Goal: Task Accomplishment & Management: Complete application form

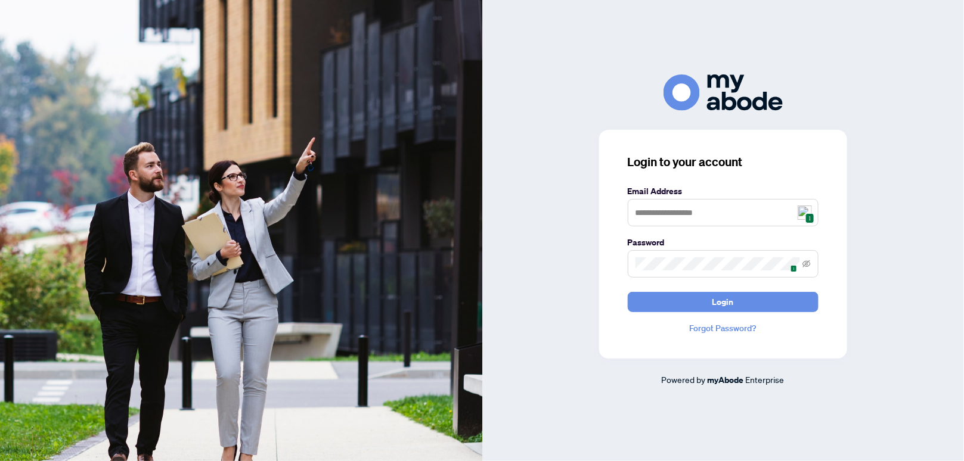
click at [801, 215] on img at bounding box center [804, 213] width 14 height 14
type input "**********"
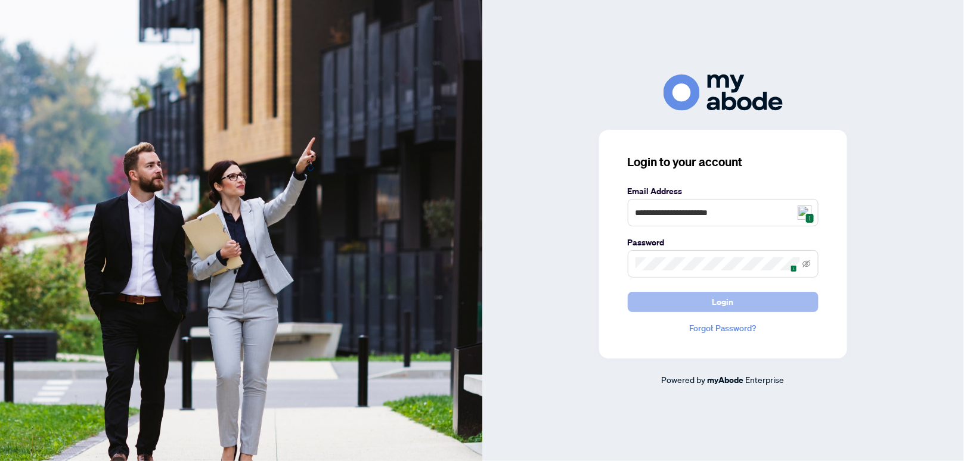
click at [713, 303] on span "Login" at bounding box center [722, 302] width 21 height 19
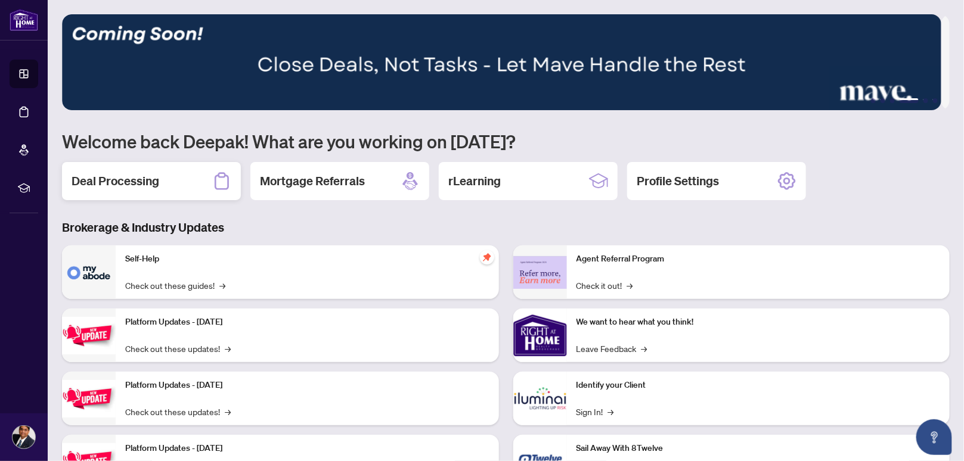
click at [141, 174] on h2 "Deal Processing" at bounding box center [116, 181] width 88 height 17
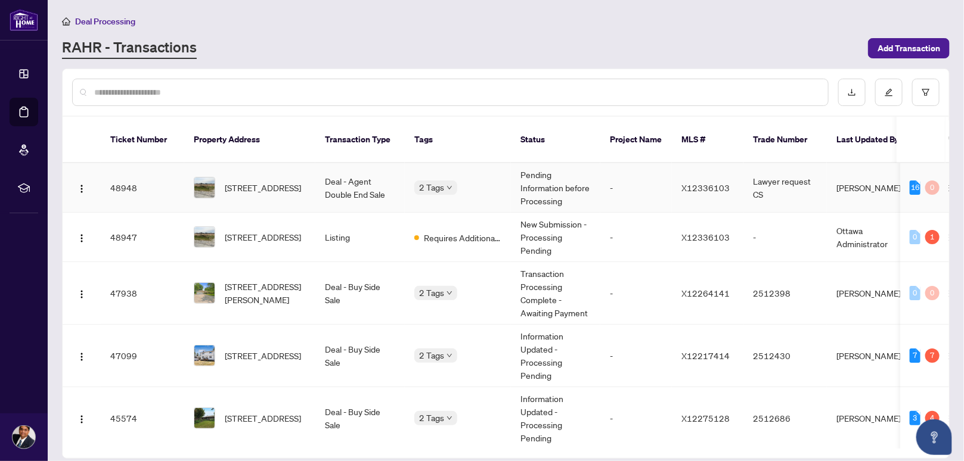
click at [333, 175] on td "Deal - Agent Double End Sale" at bounding box center [359, 187] width 89 height 49
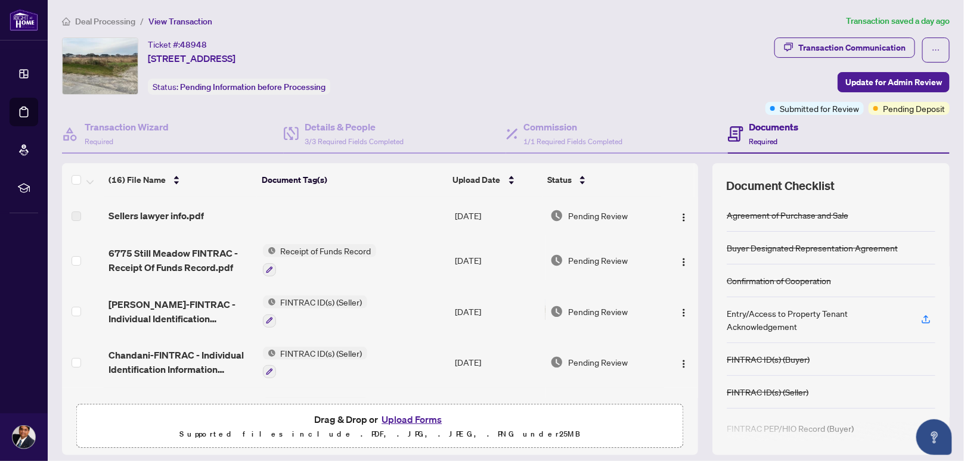
scroll to position [8, 0]
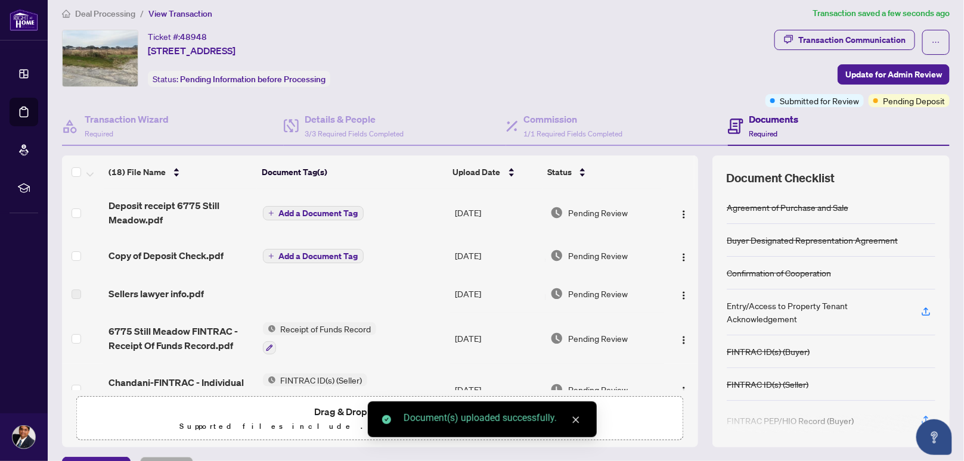
click at [295, 252] on span "Add a Document Tag" at bounding box center [318, 256] width 79 height 8
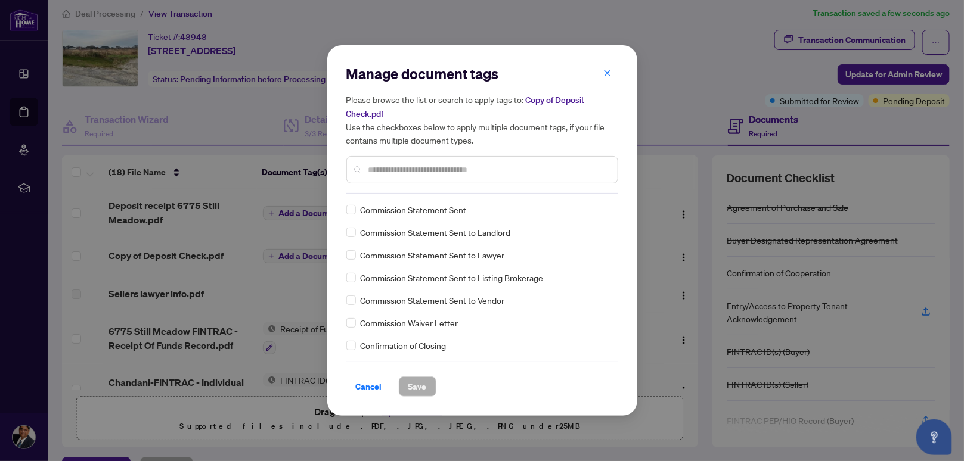
scroll to position [953, 0]
click at [414, 166] on input "text" at bounding box center [488, 169] width 240 height 13
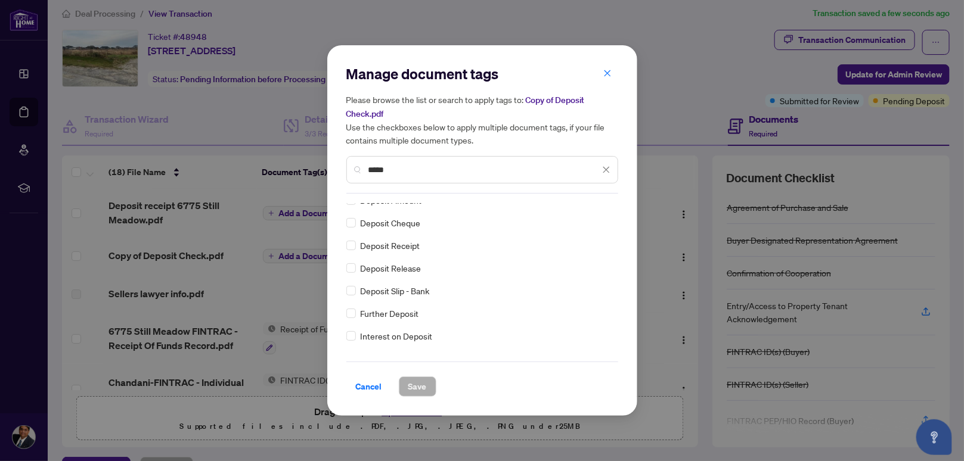
scroll to position [0, 0]
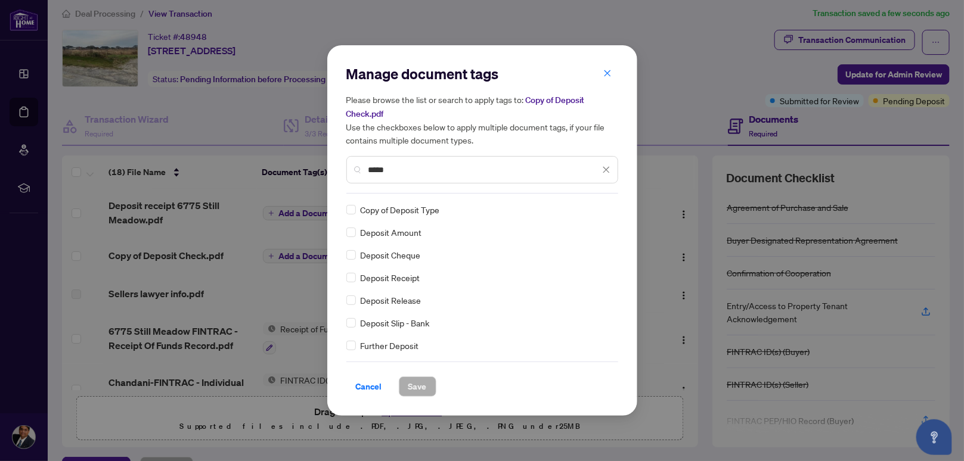
type input "*****"
click at [420, 386] on span "Save" at bounding box center [417, 386] width 18 height 19
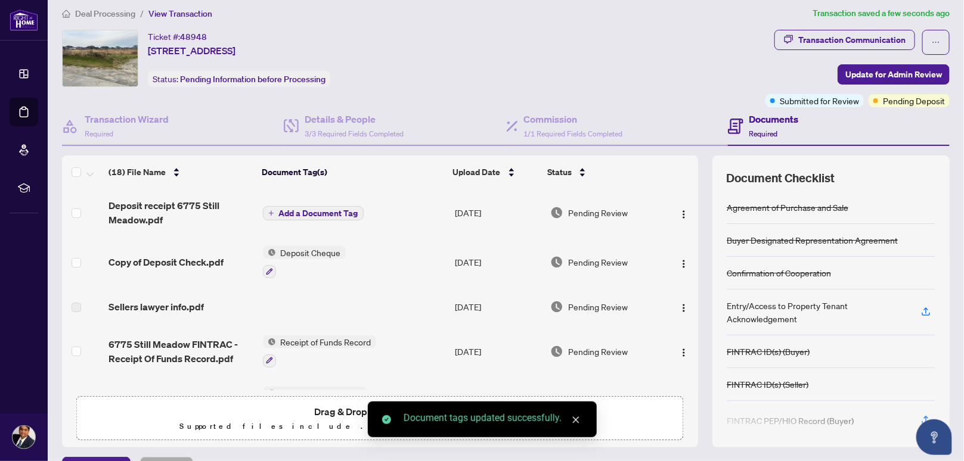
click at [326, 213] on span "Add a Document Tag" at bounding box center [318, 213] width 79 height 8
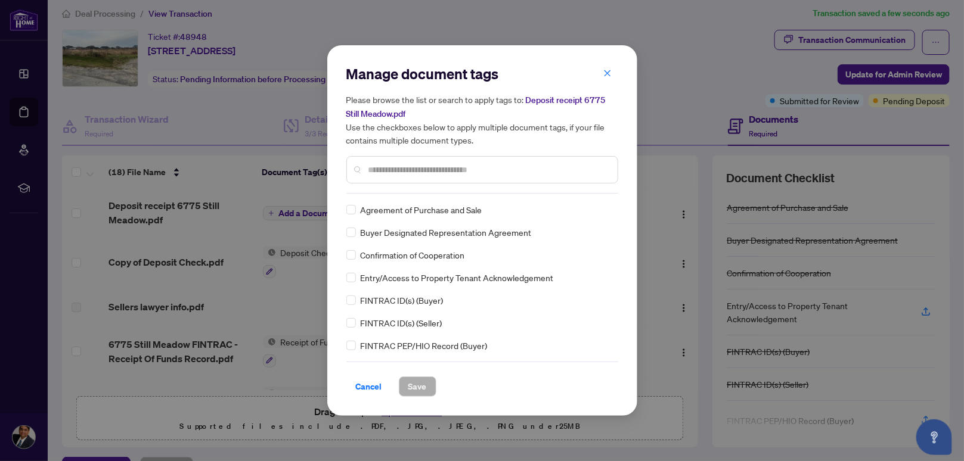
click at [421, 169] on input "text" at bounding box center [488, 169] width 240 height 13
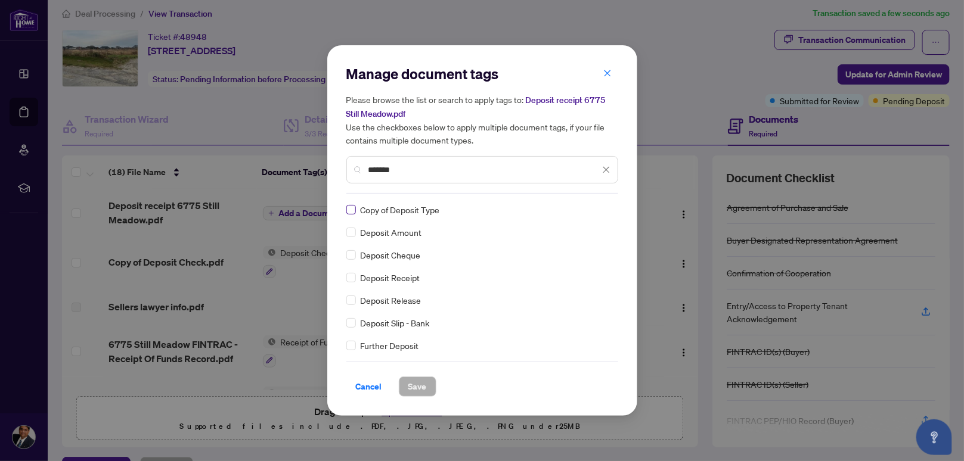
type input "*******"
click at [422, 389] on span "Save" at bounding box center [417, 386] width 18 height 19
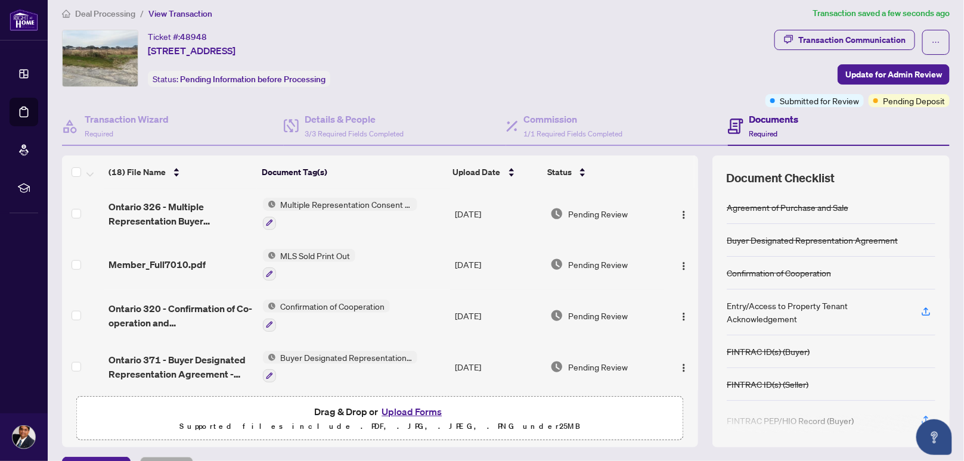
scroll to position [694, 0]
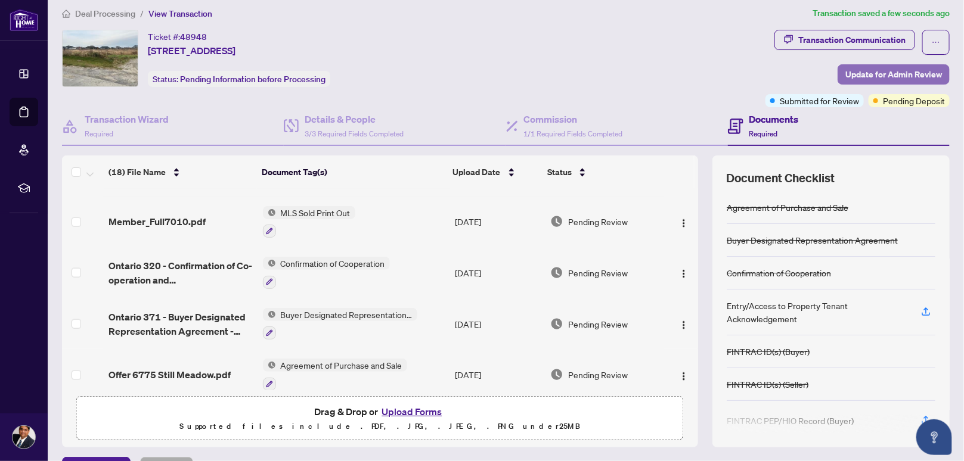
click at [877, 74] on span "Update for Admin Review" at bounding box center [893, 74] width 97 height 19
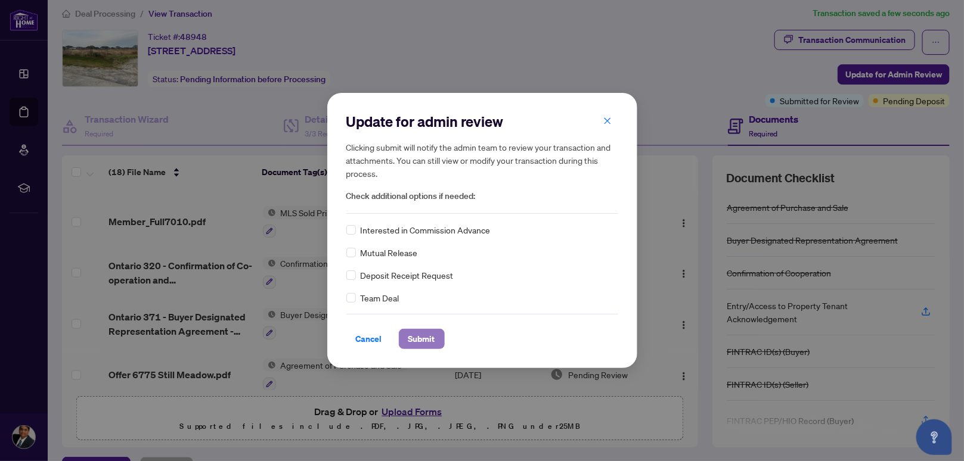
click at [425, 341] on span "Submit" at bounding box center [421, 339] width 27 height 19
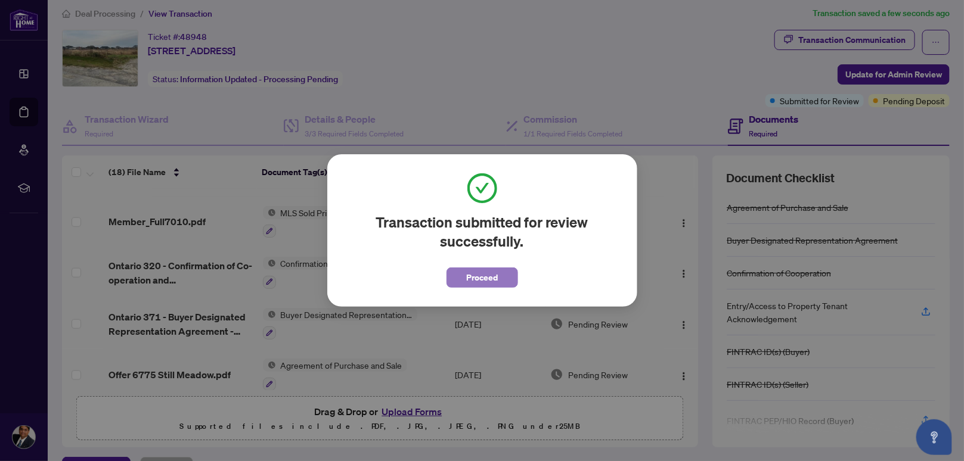
click at [480, 282] on span "Proceed" at bounding box center [482, 277] width 32 height 19
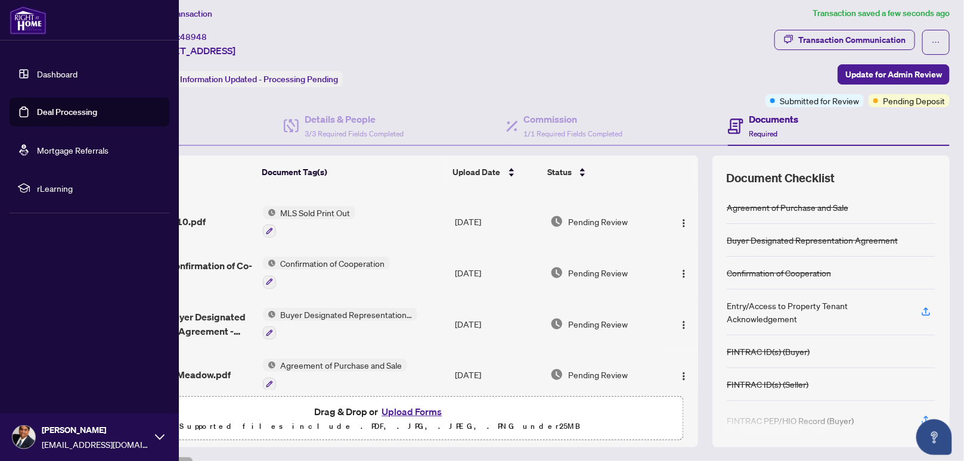
click at [60, 70] on link "Dashboard" at bounding box center [57, 74] width 41 height 11
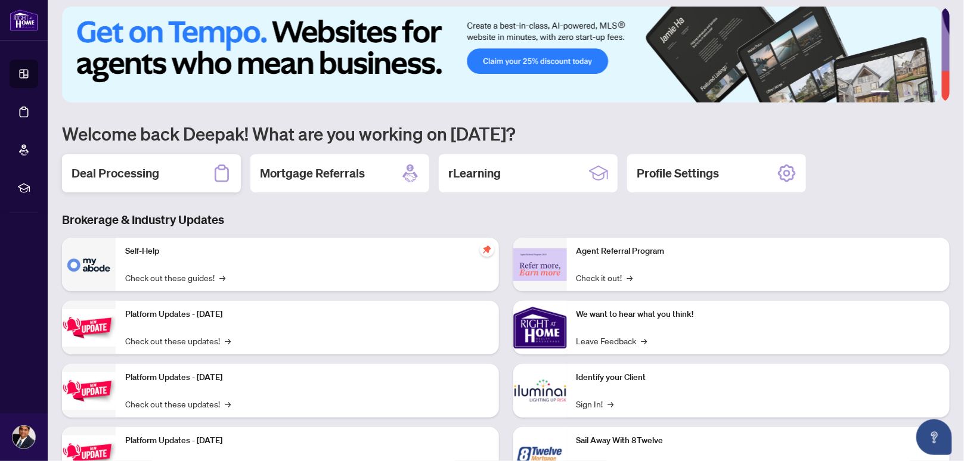
click at [101, 175] on h2 "Deal Processing" at bounding box center [116, 173] width 88 height 17
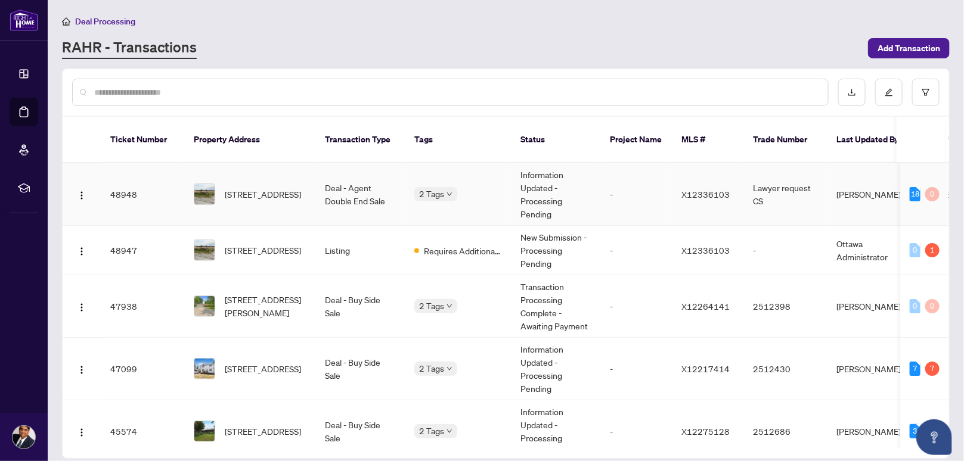
click at [315, 170] on td "Deal - Agent Double End Sale" at bounding box center [359, 194] width 89 height 63
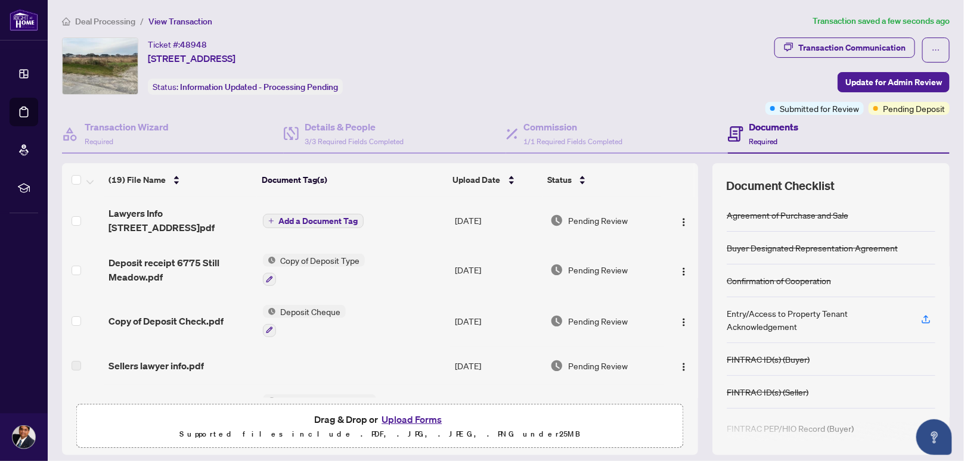
click at [298, 219] on span "Add a Document Tag" at bounding box center [318, 221] width 79 height 8
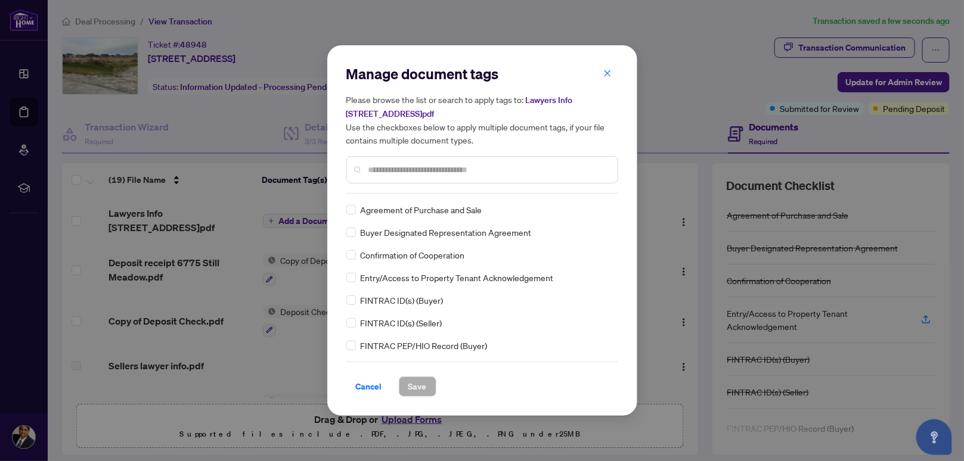
click at [435, 169] on input "text" at bounding box center [488, 169] width 240 height 13
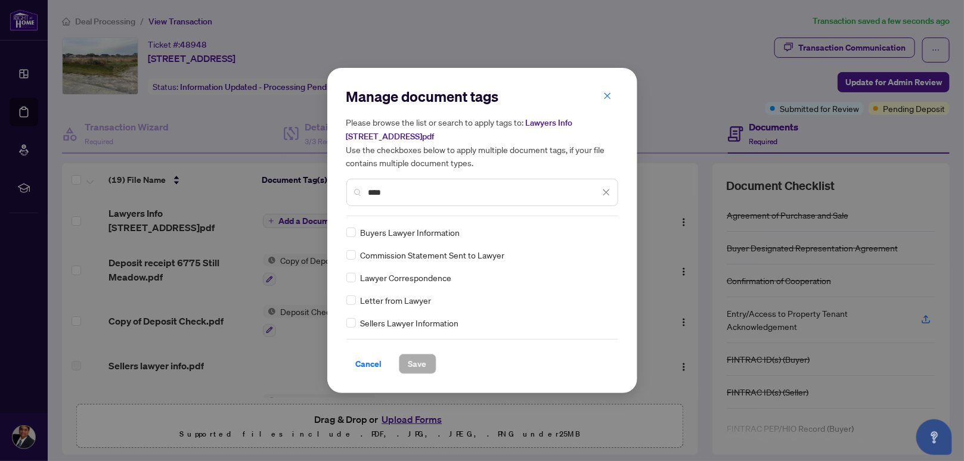
type input "****"
click at [418, 366] on span "Save" at bounding box center [417, 364] width 18 height 19
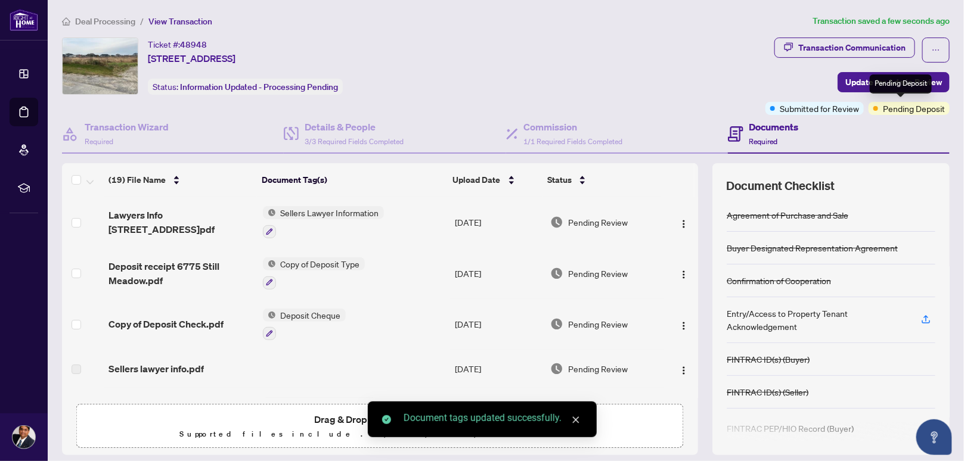
click at [897, 82] on div "Pending Deposit" at bounding box center [900, 83] width 62 height 19
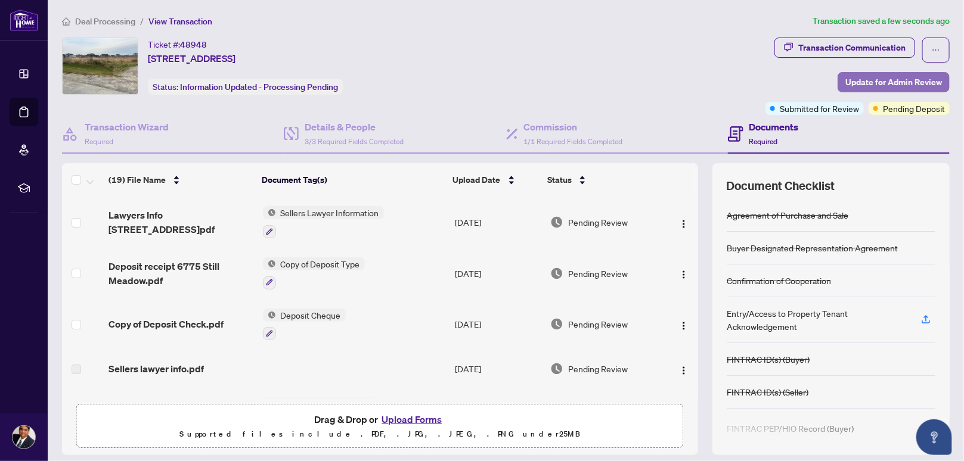
click at [850, 79] on span "Update for Admin Review" at bounding box center [893, 82] width 97 height 19
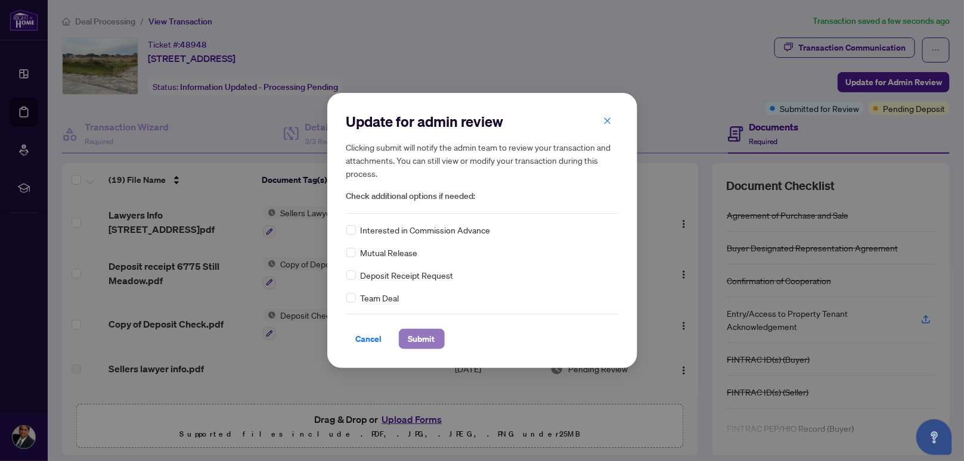
click at [409, 338] on span "Submit" at bounding box center [421, 339] width 27 height 19
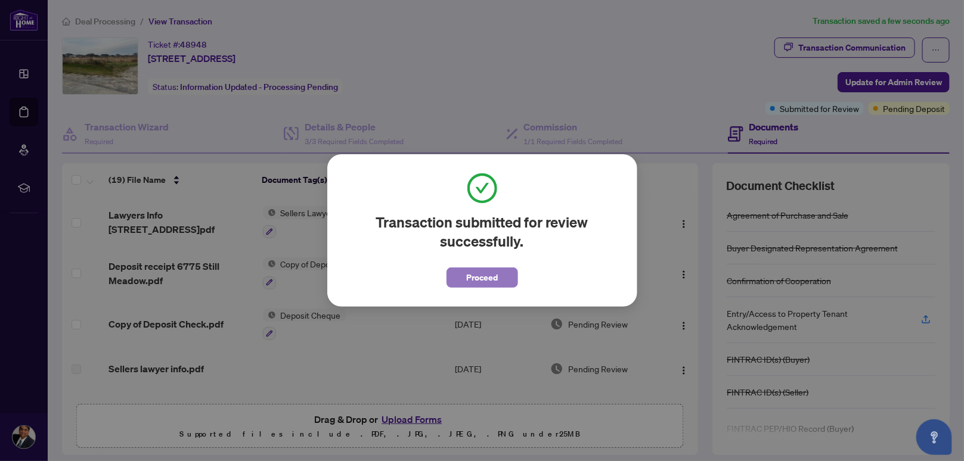
click at [484, 276] on span "Proceed" at bounding box center [482, 277] width 32 height 19
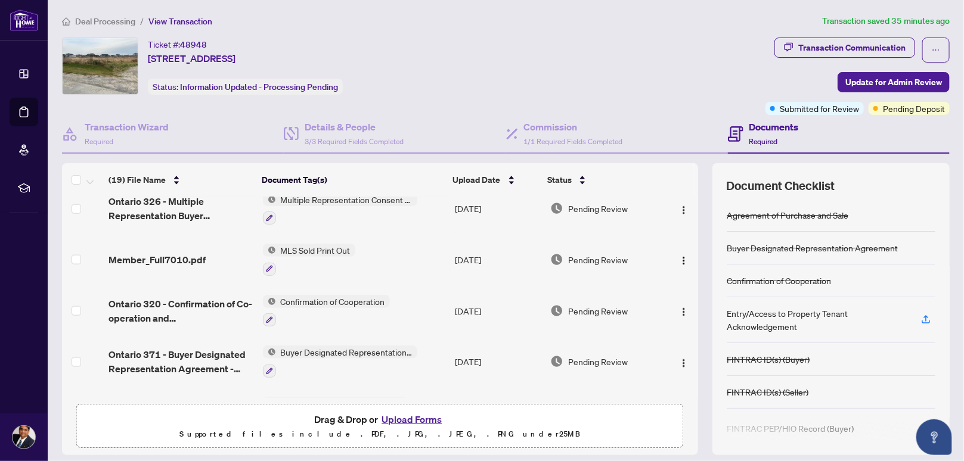
scroll to position [744, 0]
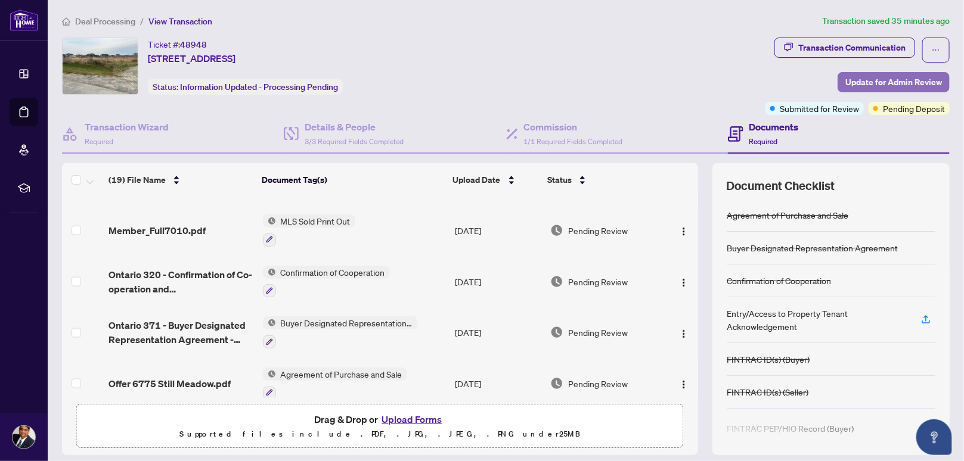
click at [867, 76] on span "Update for Admin Review" at bounding box center [893, 82] width 97 height 19
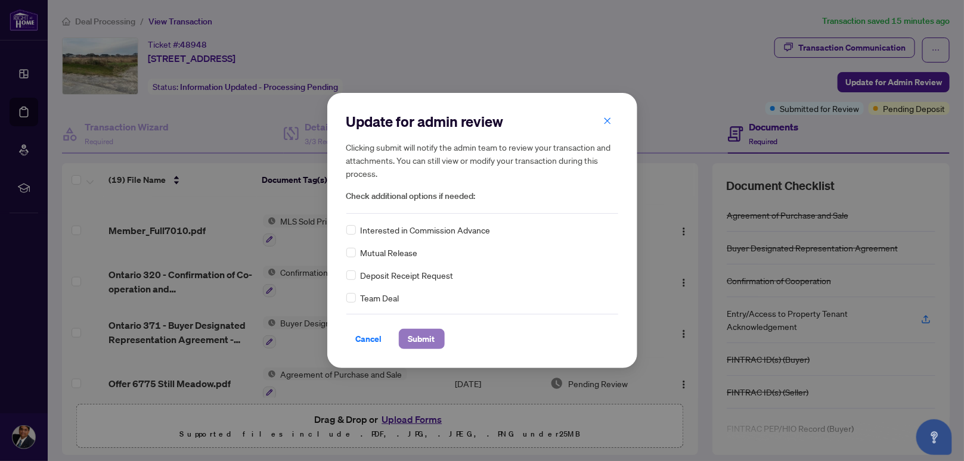
click at [416, 340] on span "Submit" at bounding box center [421, 339] width 27 height 19
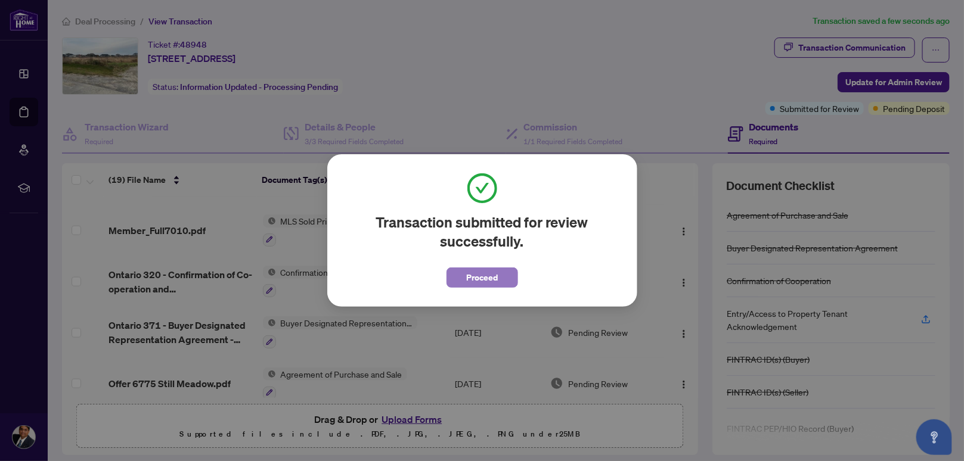
click at [489, 279] on span "Proceed" at bounding box center [482, 277] width 32 height 19
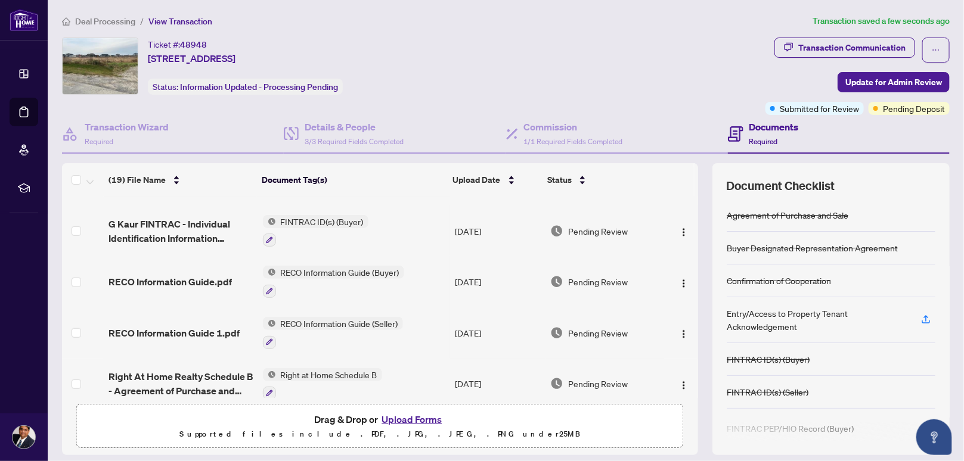
scroll to position [0, 0]
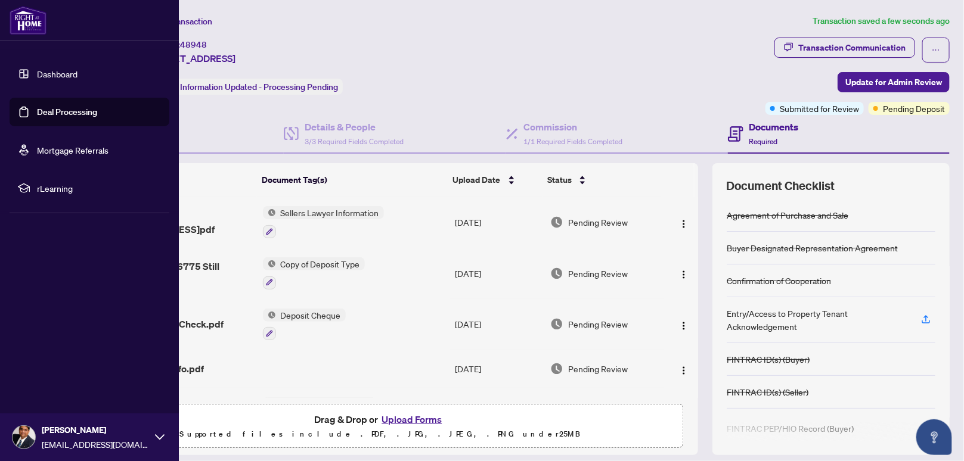
click at [47, 73] on link "Dashboard" at bounding box center [57, 74] width 41 height 11
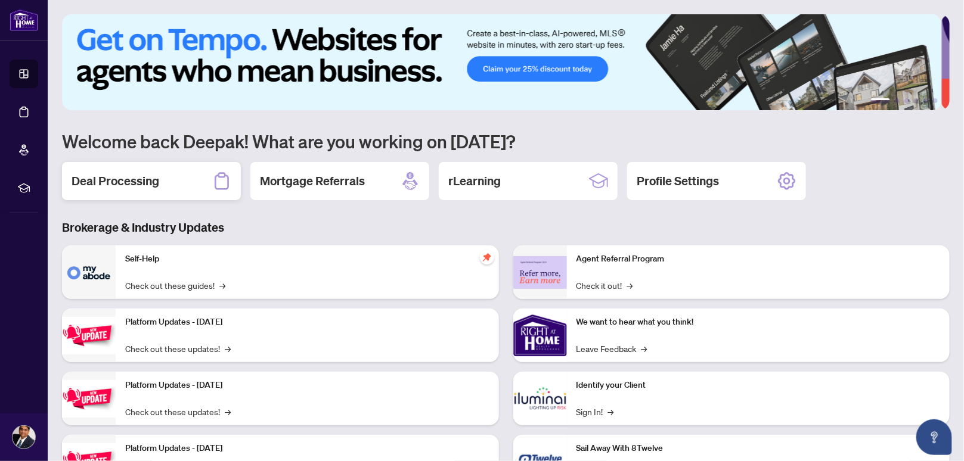
click at [134, 182] on h2 "Deal Processing" at bounding box center [116, 181] width 88 height 17
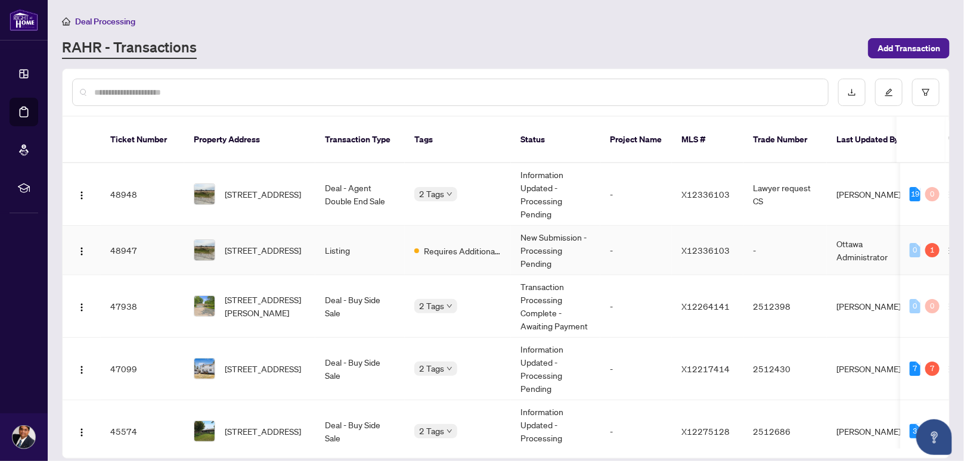
click at [301, 246] on span "[STREET_ADDRESS]" at bounding box center [263, 250] width 76 height 13
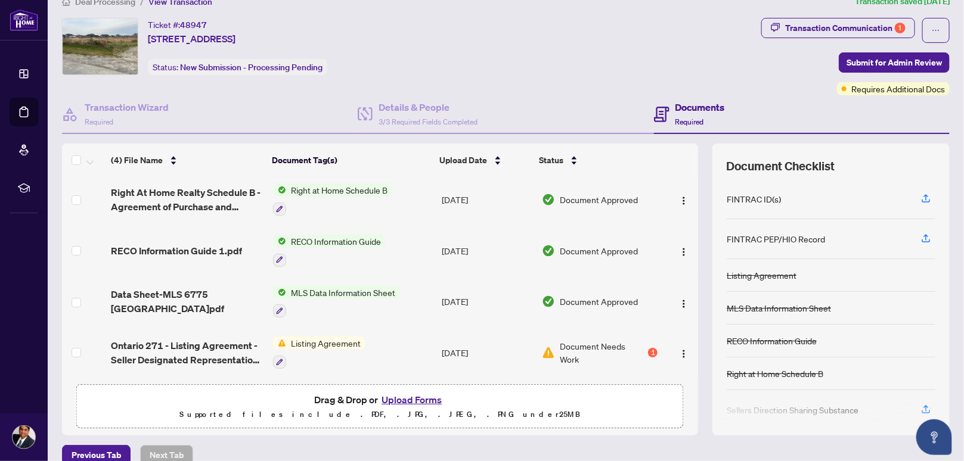
scroll to position [36, 0]
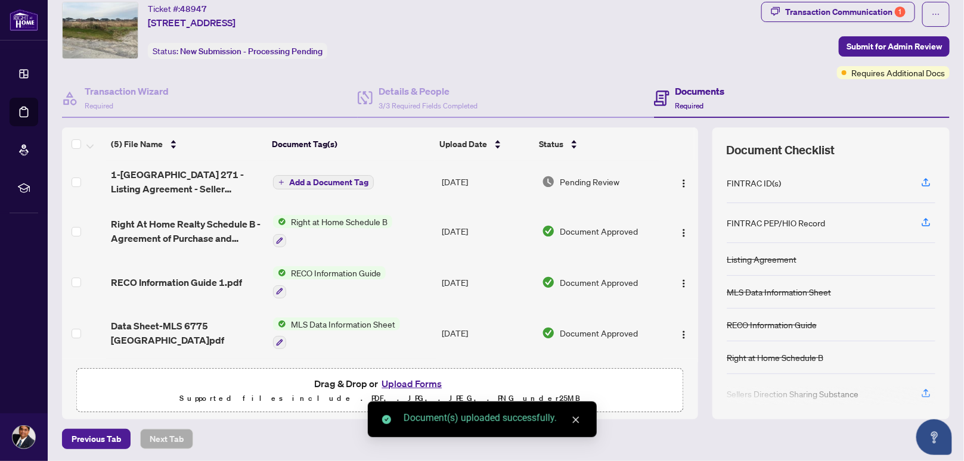
click at [300, 178] on span "Add a Document Tag" at bounding box center [328, 182] width 79 height 8
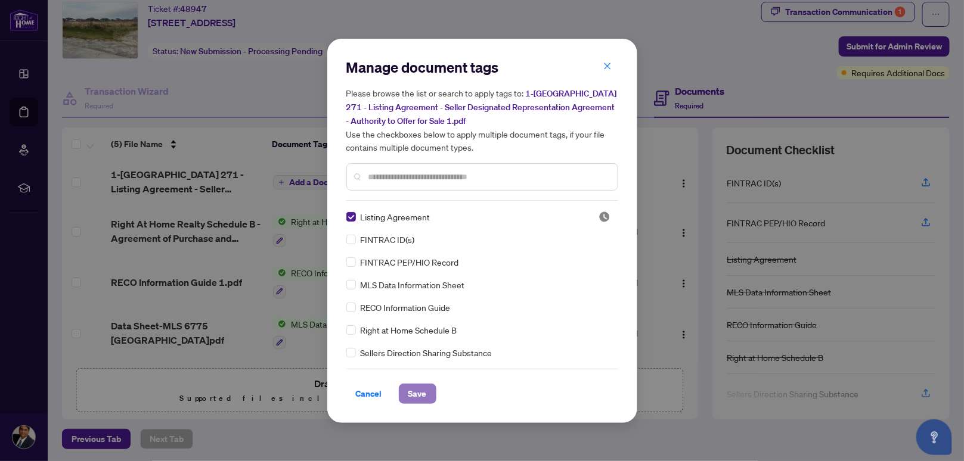
click at [418, 394] on span "Save" at bounding box center [417, 393] width 18 height 19
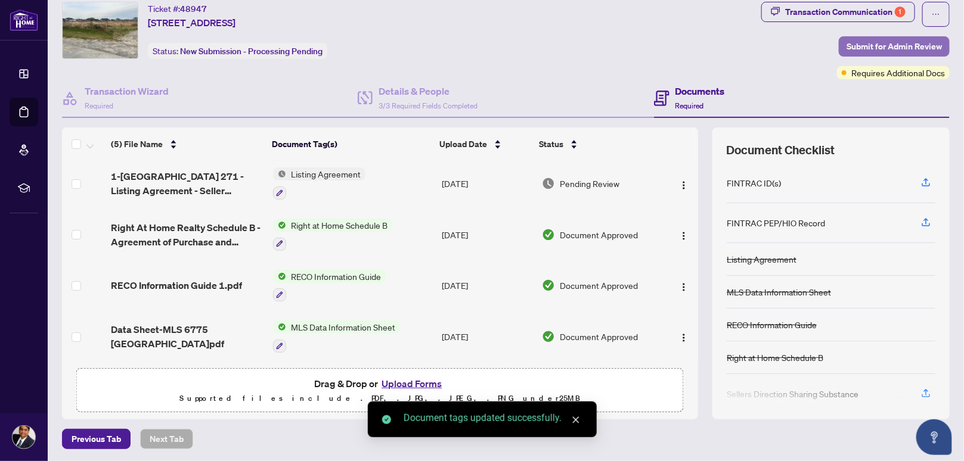
click at [877, 41] on span "Submit for Admin Review" at bounding box center [893, 46] width 95 height 19
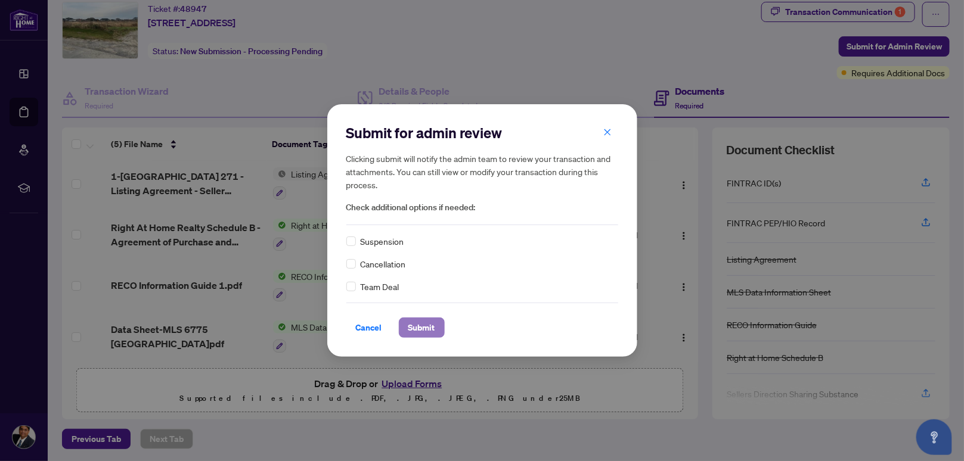
click at [422, 327] on span "Submit" at bounding box center [421, 327] width 27 height 19
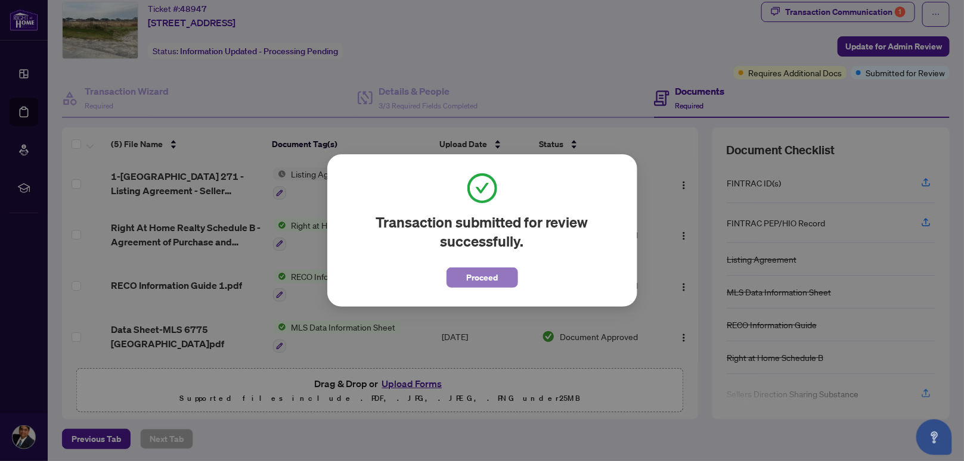
click at [476, 276] on span "Proceed" at bounding box center [482, 277] width 32 height 19
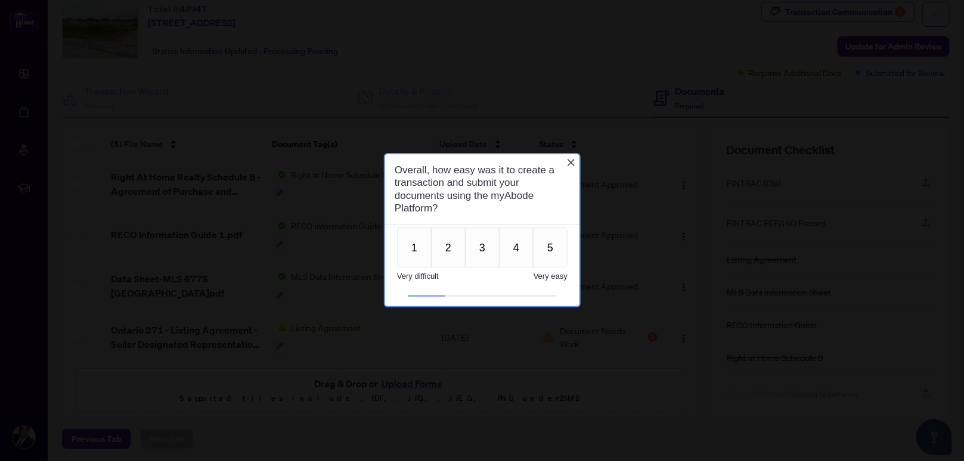
scroll to position [0, 0]
click at [523, 244] on button "4" at bounding box center [515, 247] width 35 height 40
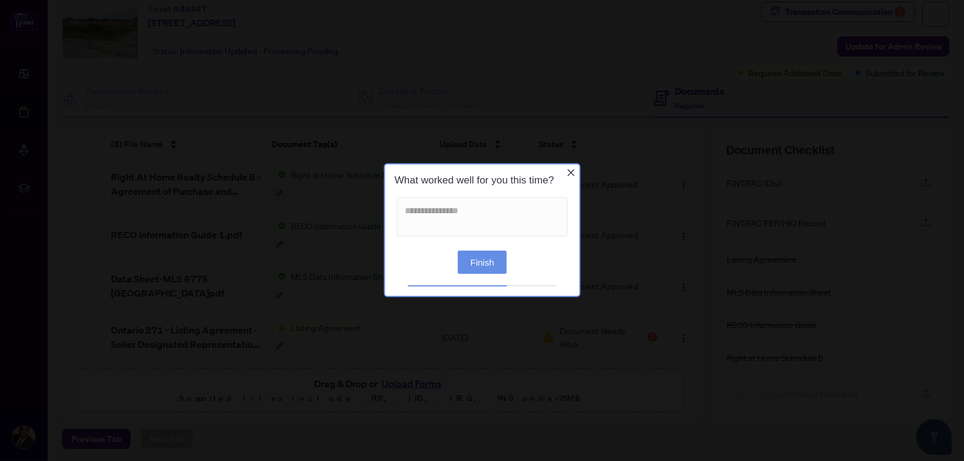
click at [481, 262] on button "Finish" at bounding box center [481, 262] width 49 height 23
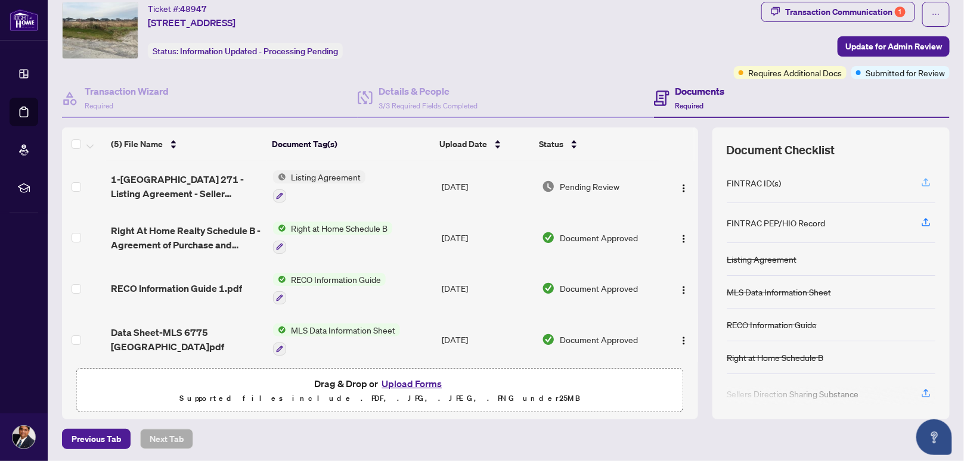
click at [920, 178] on icon "button" at bounding box center [925, 182] width 11 height 11
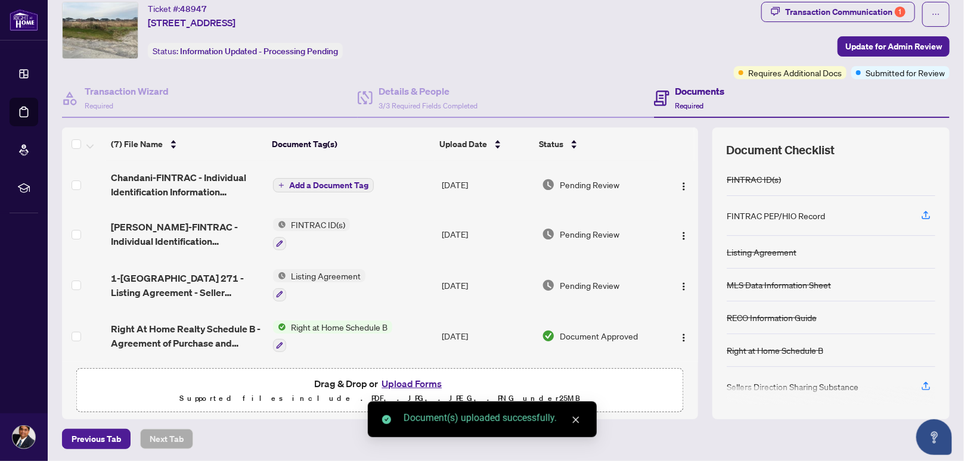
click at [321, 181] on span "Add a Document Tag" at bounding box center [328, 185] width 79 height 8
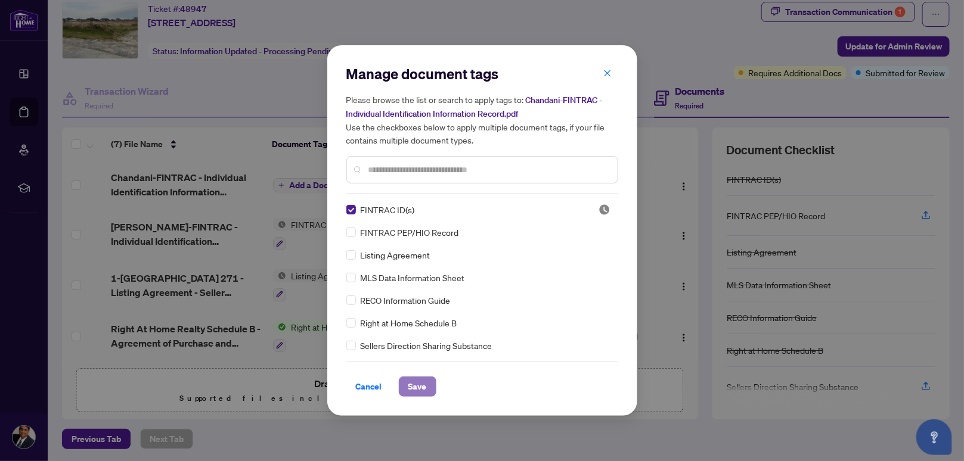
click at [422, 389] on span "Save" at bounding box center [417, 386] width 18 height 19
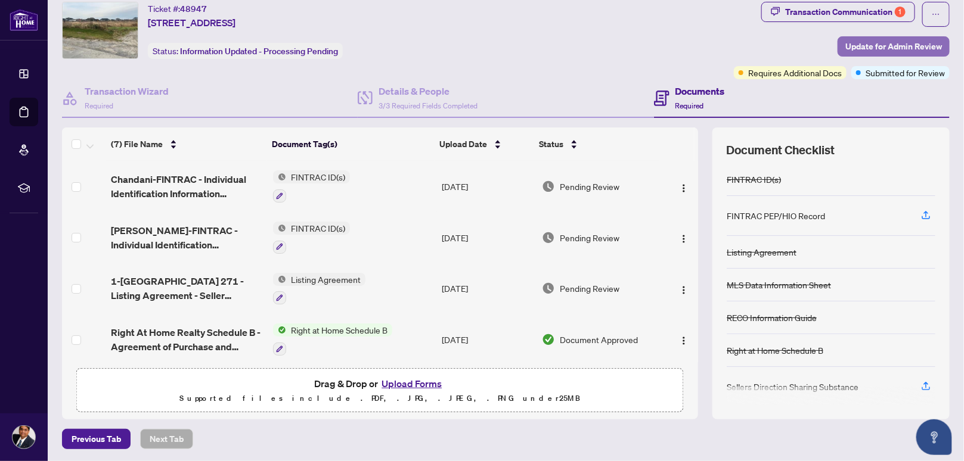
click at [847, 44] on span "Update for Admin Review" at bounding box center [893, 46] width 97 height 19
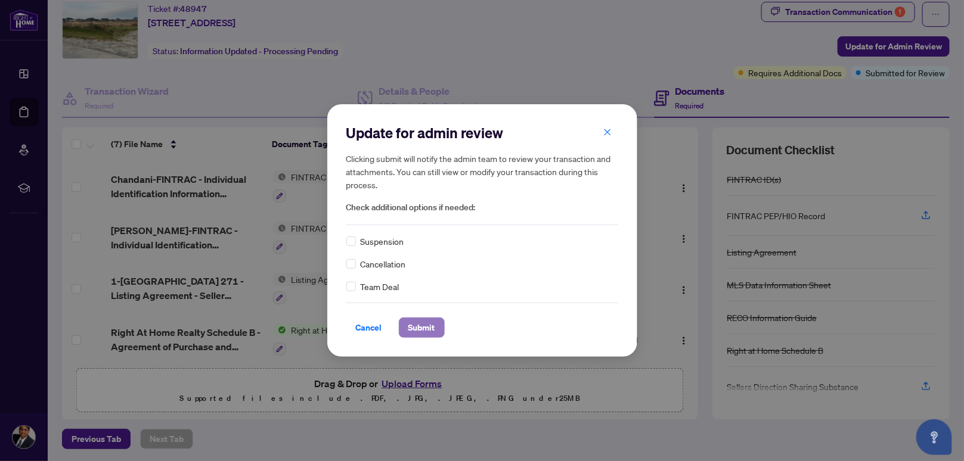
click at [426, 319] on span "Submit" at bounding box center [421, 327] width 27 height 19
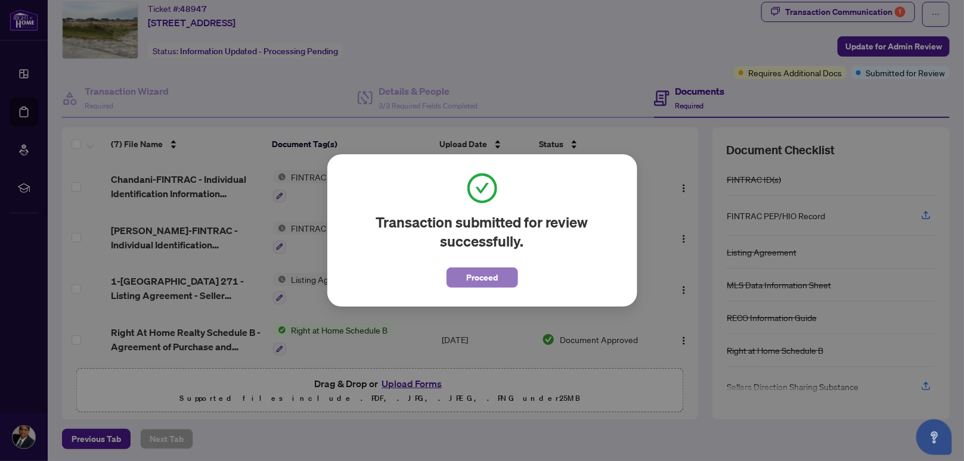
click at [486, 279] on span "Proceed" at bounding box center [482, 277] width 32 height 19
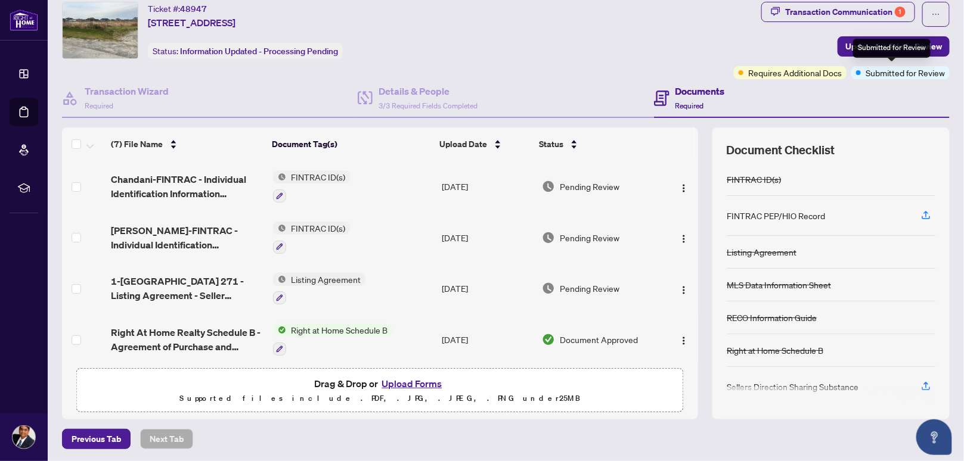
click at [882, 48] on div "Submitted for Review" at bounding box center [891, 48] width 77 height 19
click at [845, 44] on span "Update for Admin Review" at bounding box center [893, 46] width 97 height 19
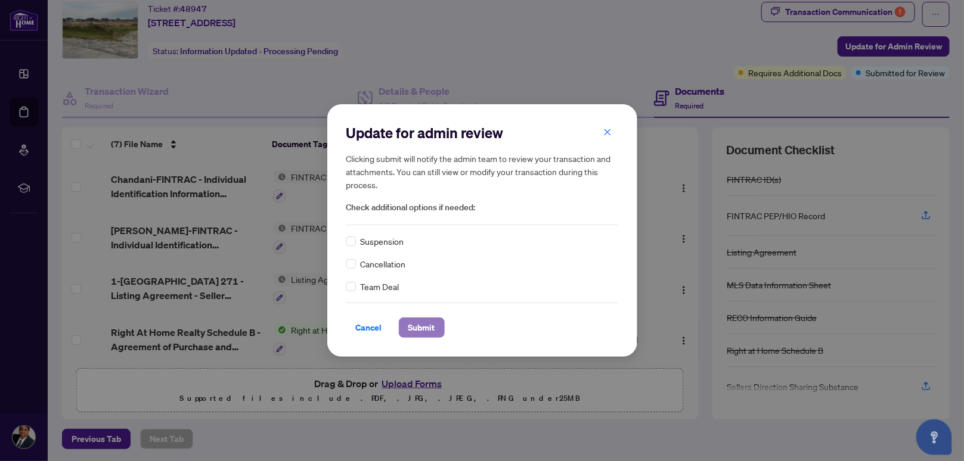
click at [431, 324] on span "Submit" at bounding box center [421, 327] width 27 height 19
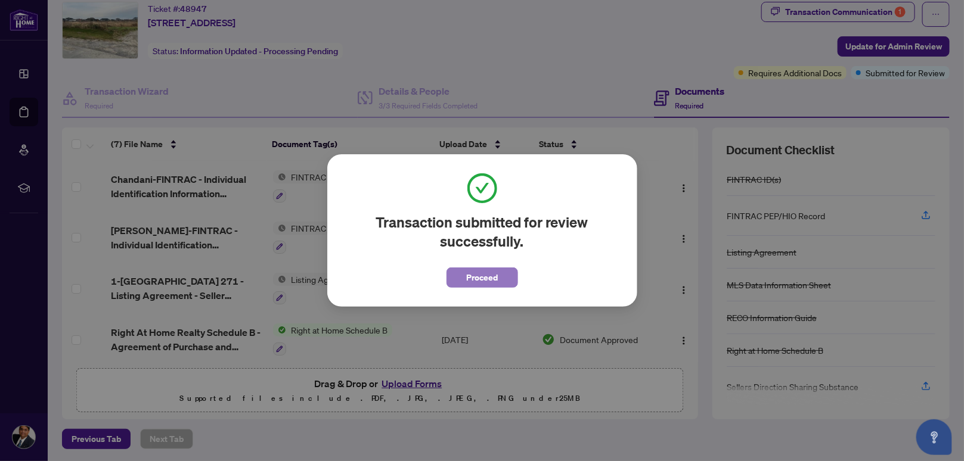
click at [498, 276] on span "Proceed" at bounding box center [482, 277] width 32 height 19
